Goal: Contribute content: Add original content to the website for others to see

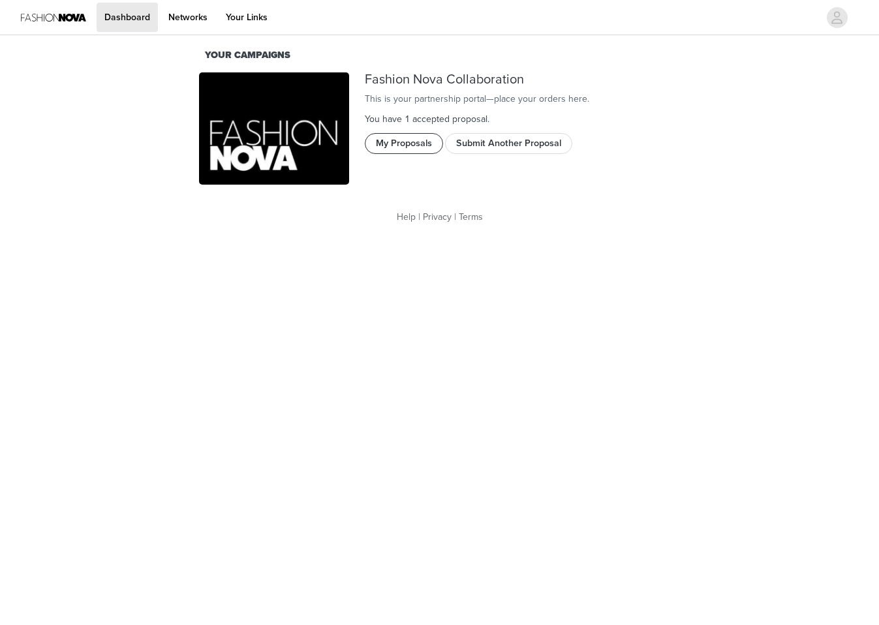
click at [424, 154] on button "My Proposals" at bounding box center [404, 143] width 78 height 21
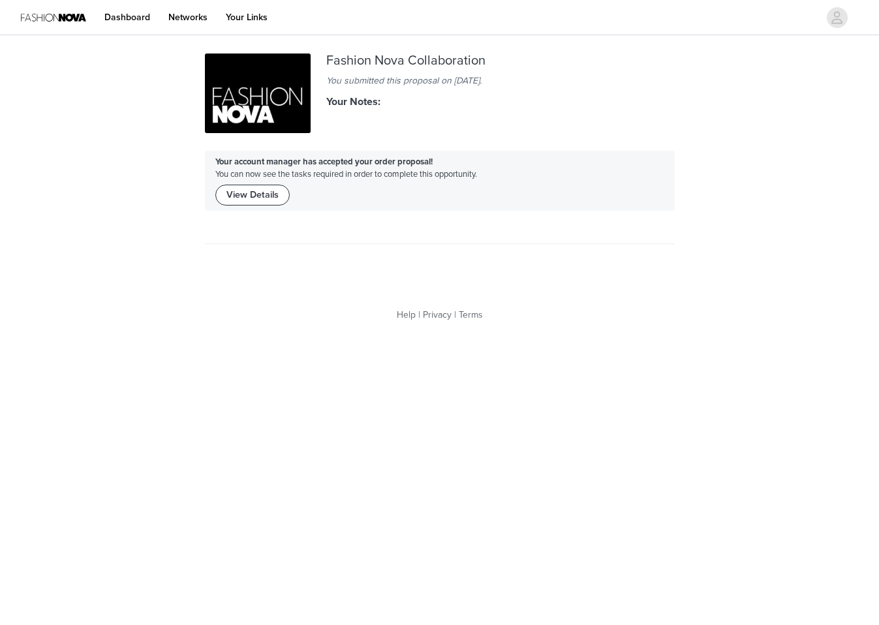
click at [251, 193] on button "View Details" at bounding box center [252, 195] width 74 height 21
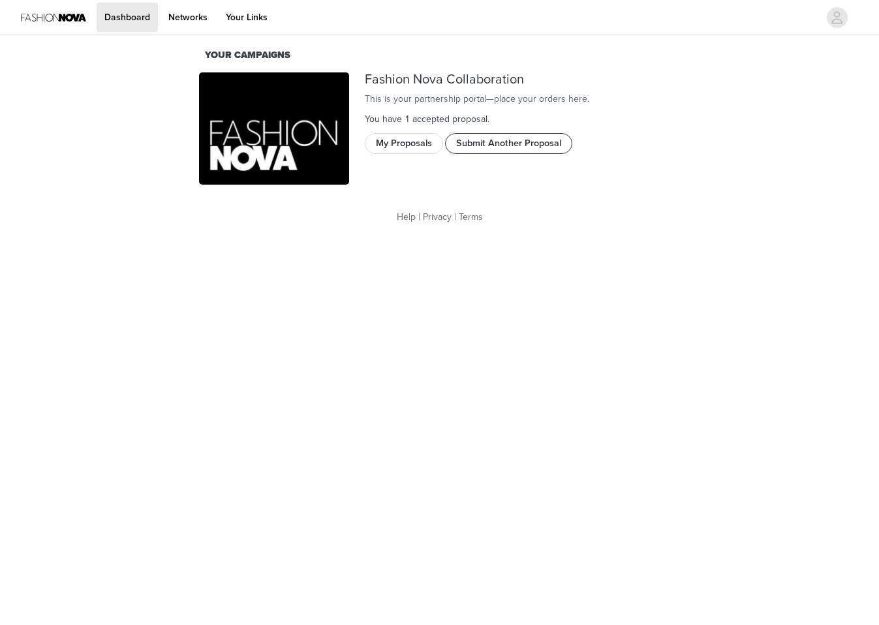
click at [487, 154] on button "Submit Another Proposal" at bounding box center [508, 143] width 127 height 21
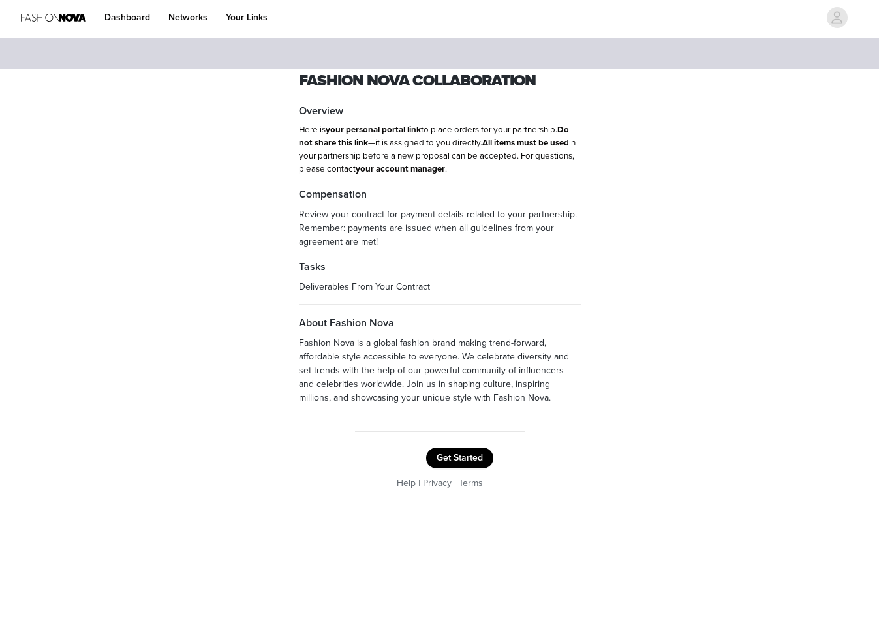
click at [474, 460] on button "Get Started" at bounding box center [459, 458] width 67 height 21
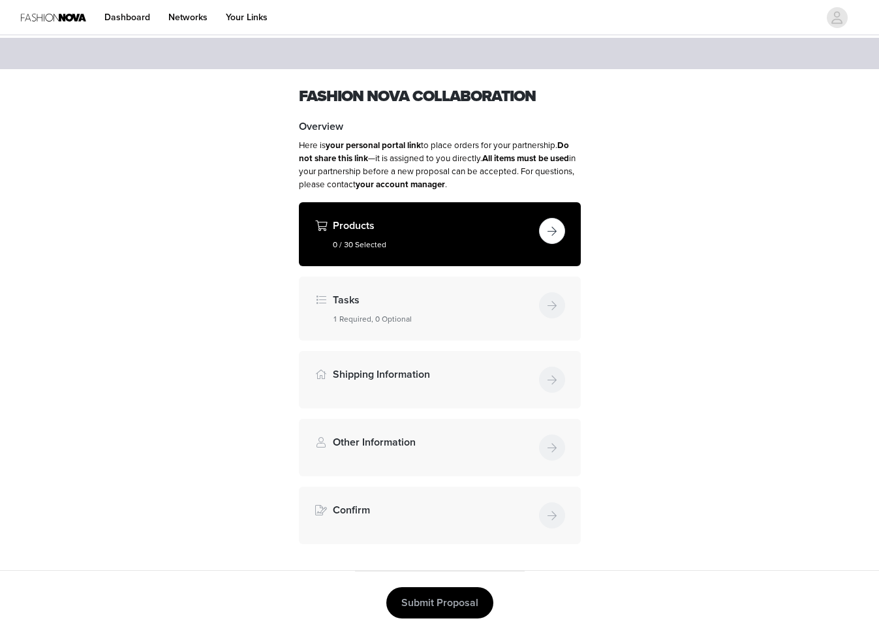
click at [428, 226] on h4 "Products" at bounding box center [433, 226] width 201 height 16
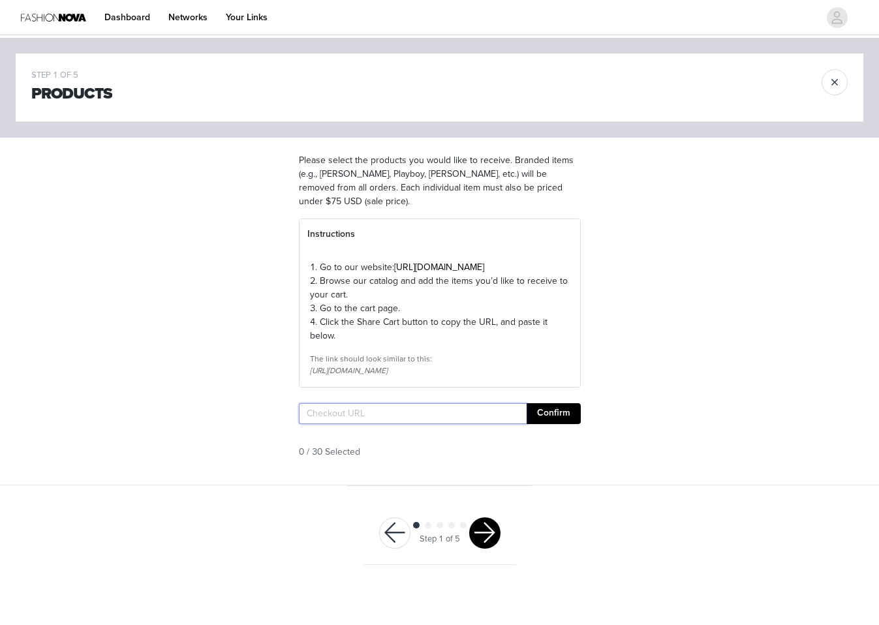
click at [384, 424] on input "text" at bounding box center [413, 413] width 228 height 21
paste input ":jack_o_lantern: Choose 4 costumes under $100 (just no Playboy or Disney!) :dat…"
type input ":jack_o_lantern: Choose 4 costumes under $100 (just no Playboy or Disney!) :dat…"
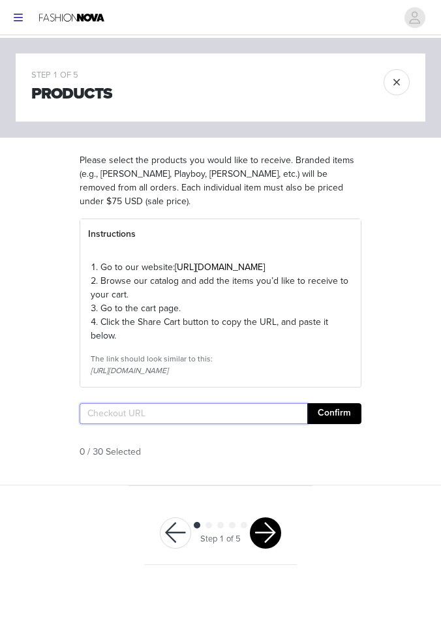
paste input "[URL][DOMAIN_NAME]"
type input "[URL][DOMAIN_NAME]"
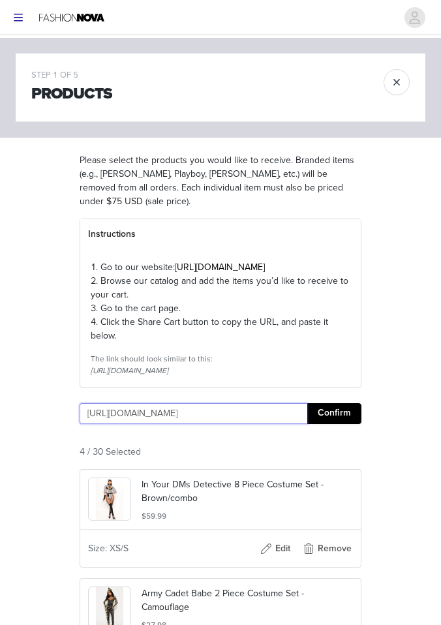
scroll to position [121, 0]
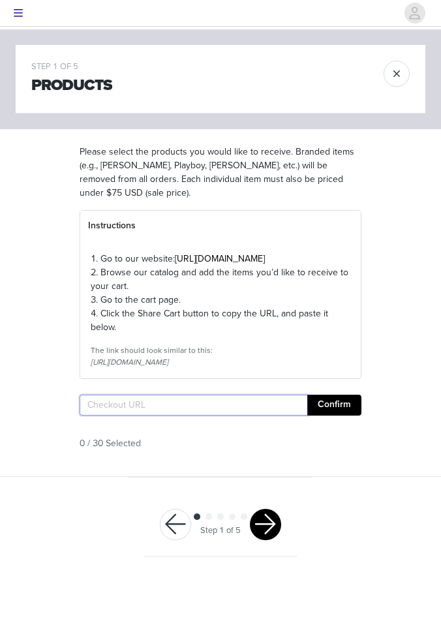
click at [197, 416] on input "text" at bounding box center [194, 405] width 228 height 21
paste input "[URL][DOMAIN_NAME]"
type input "[URL][DOMAIN_NAME]"
click at [337, 416] on button "Confirm" at bounding box center [334, 405] width 54 height 21
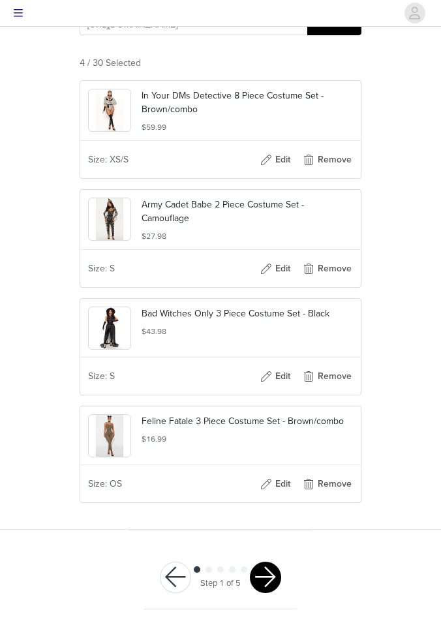
scroll to position [0, 0]
click at [279, 574] on button "button" at bounding box center [265, 577] width 31 height 31
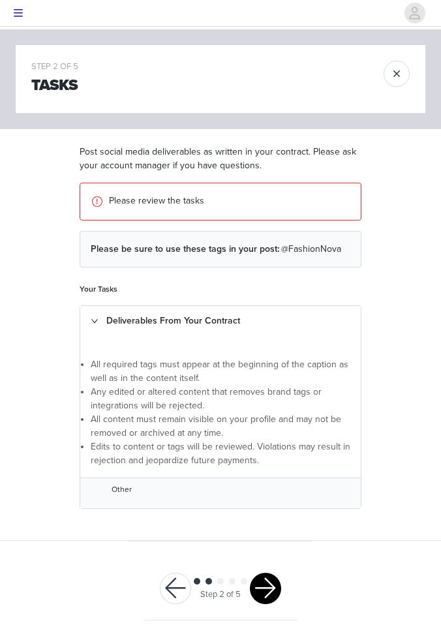
click at [264, 590] on button "button" at bounding box center [265, 588] width 31 height 31
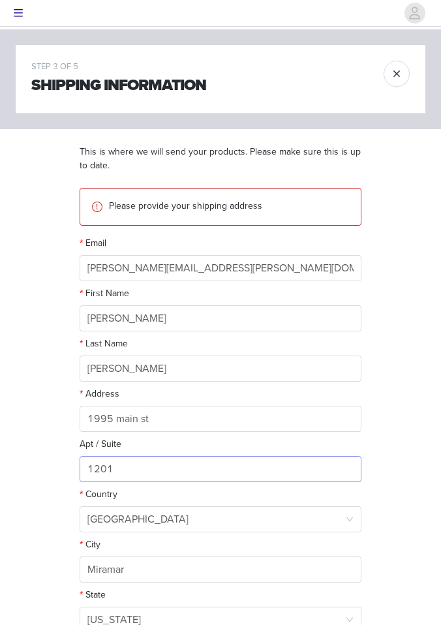
scroll to position [183, 0]
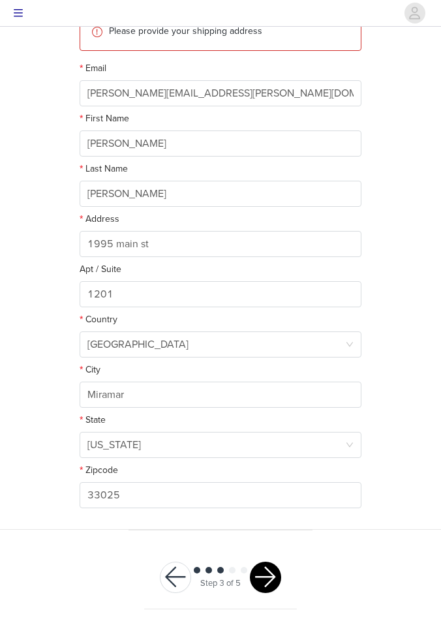
click at [266, 571] on button "button" at bounding box center [265, 577] width 31 height 31
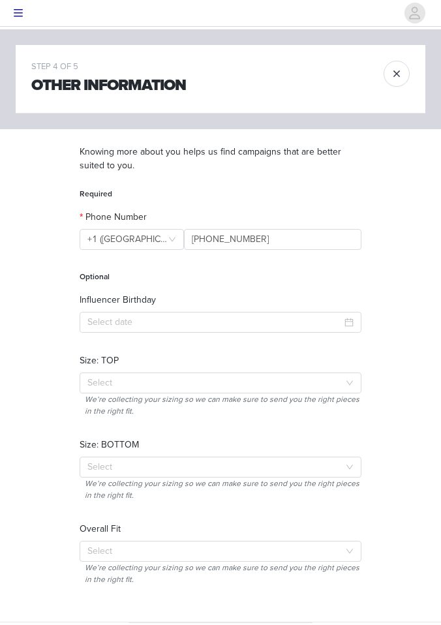
scroll to position [101, 0]
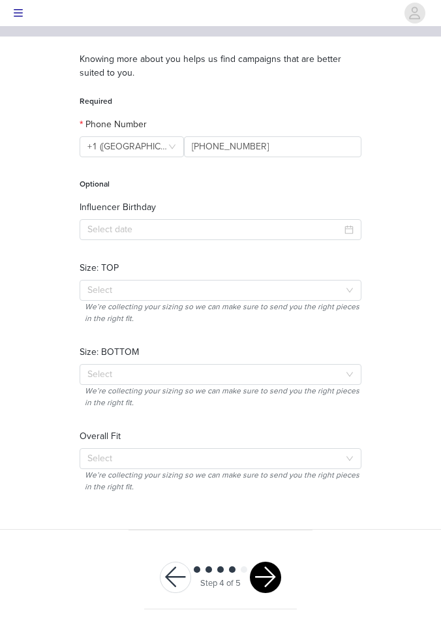
click at [253, 563] on div at bounding box center [265, 577] width 31 height 31
click at [259, 569] on button "button" at bounding box center [265, 577] width 31 height 31
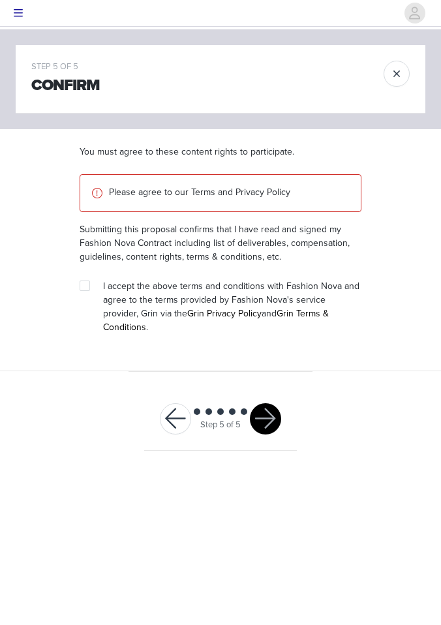
click at [162, 286] on section "You must agree to these content rights to participate. Please agree to our Term…" at bounding box center [220, 250] width 313 height 242
click at [67, 304] on section "You must agree to these content rights to participate. Please agree to our Term…" at bounding box center [220, 250] width 313 height 242
drag, startPoint x: 87, startPoint y: 297, endPoint x: 162, endPoint y: 347, distance: 90.0
click at [87, 290] on input "checkbox" at bounding box center [84, 285] width 9 height 9
checkbox input "true"
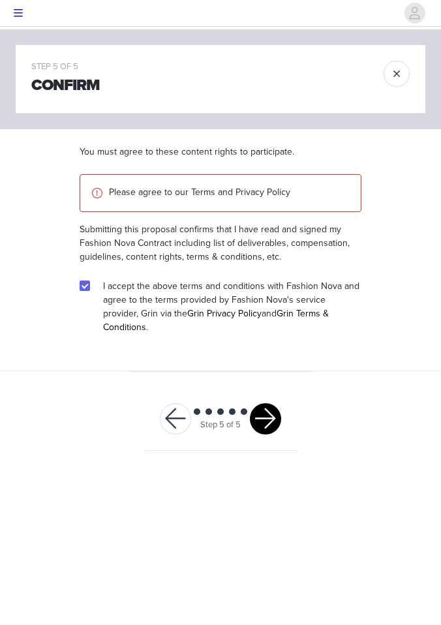
click at [272, 407] on button "button" at bounding box center [265, 418] width 31 height 31
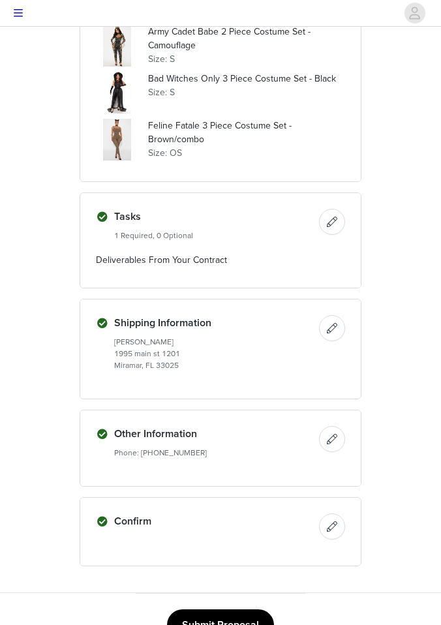
scroll to position [339, 0]
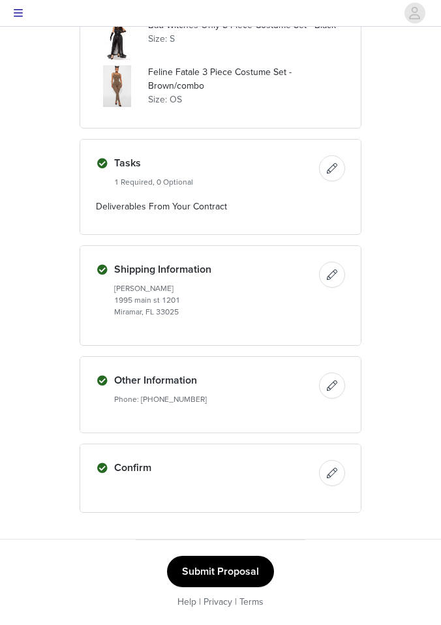
click at [238, 557] on button "Submit Proposal" at bounding box center [220, 571] width 107 height 31
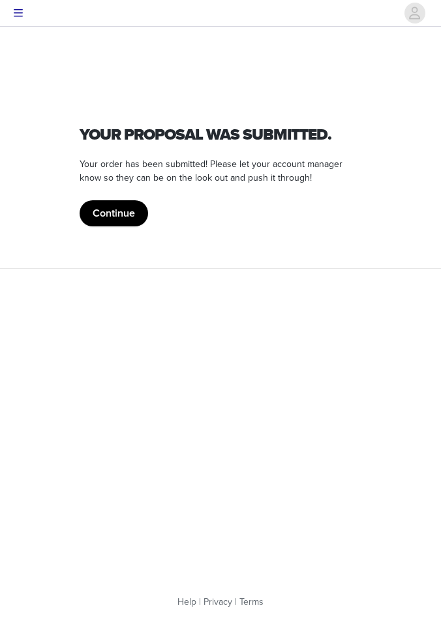
scroll to position [0, 0]
